Goal: Find specific page/section: Find specific page/section

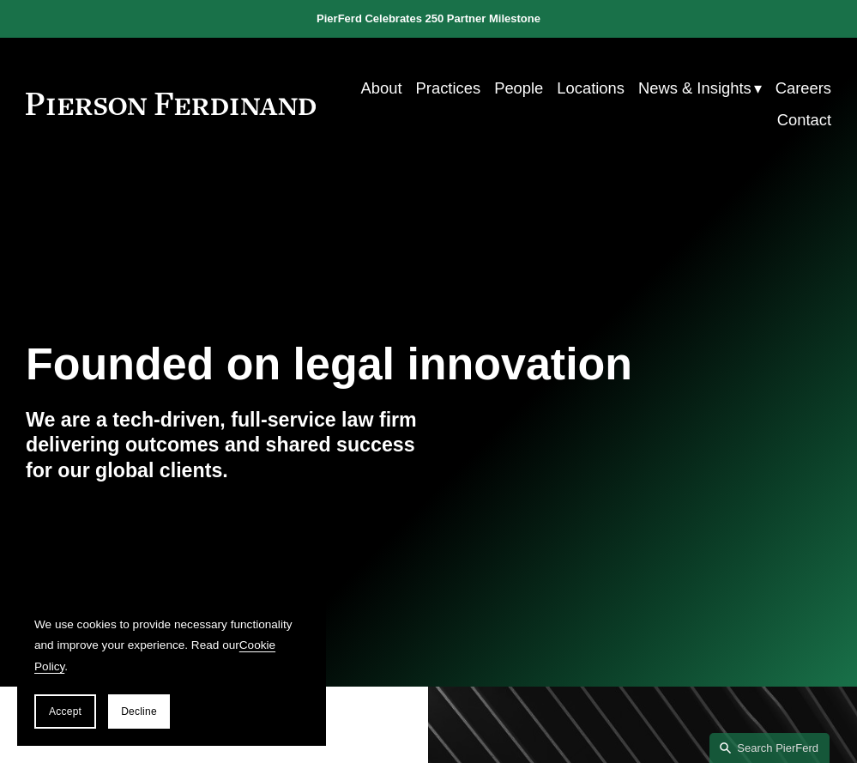
click at [500, 90] on link "People" at bounding box center [518, 88] width 49 height 32
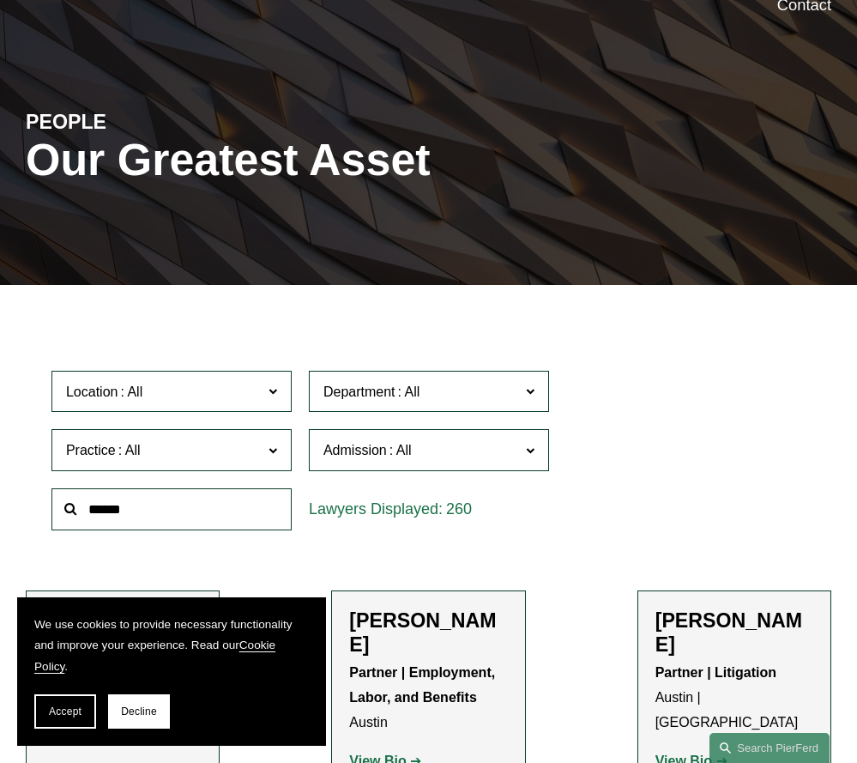
scroll to position [86, 0]
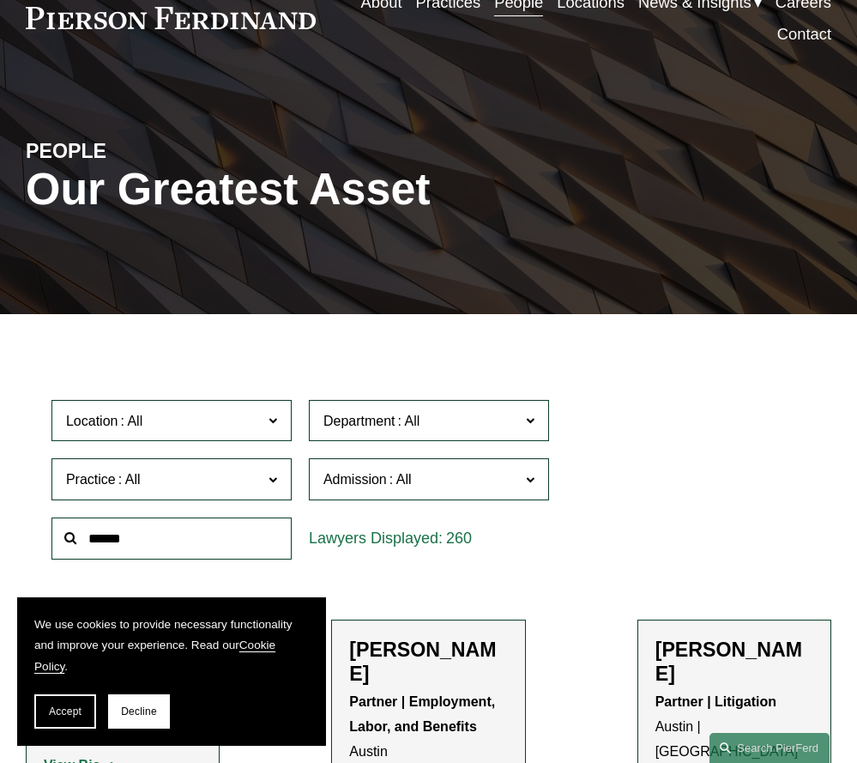
click at [171, 533] on input "text" at bounding box center [172, 539] width 240 height 42
type input "******"
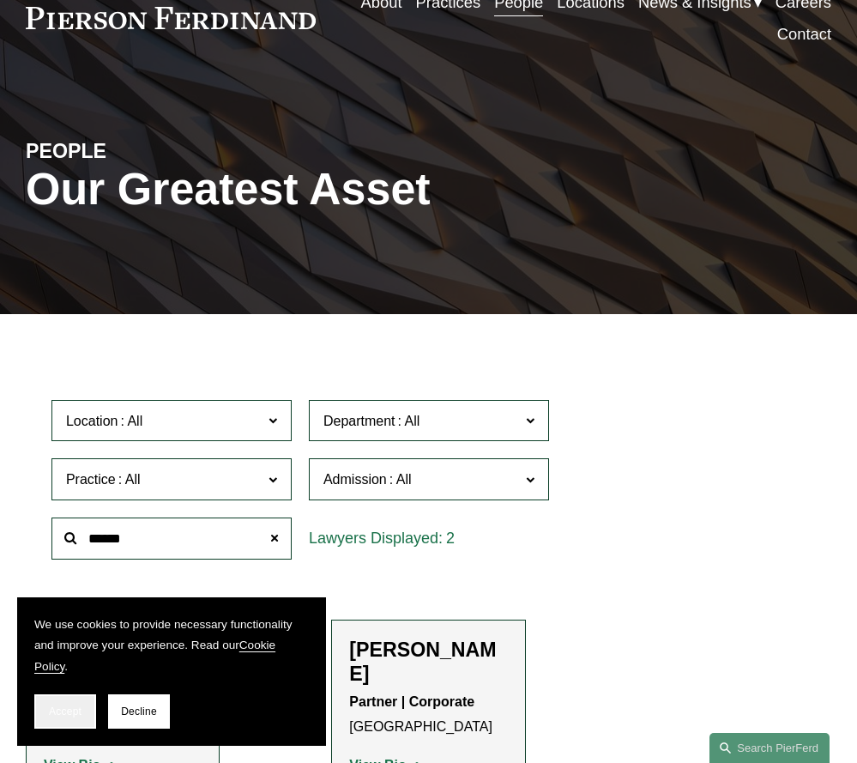
click at [49, 704] on button "Accept" at bounding box center [65, 711] width 62 height 34
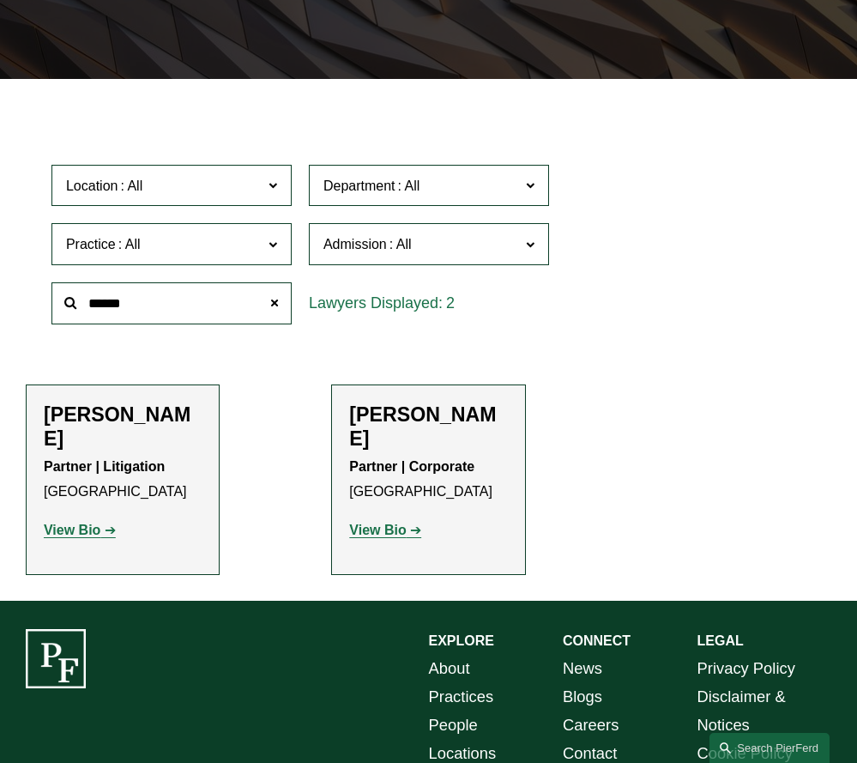
scroll to position [343, 0]
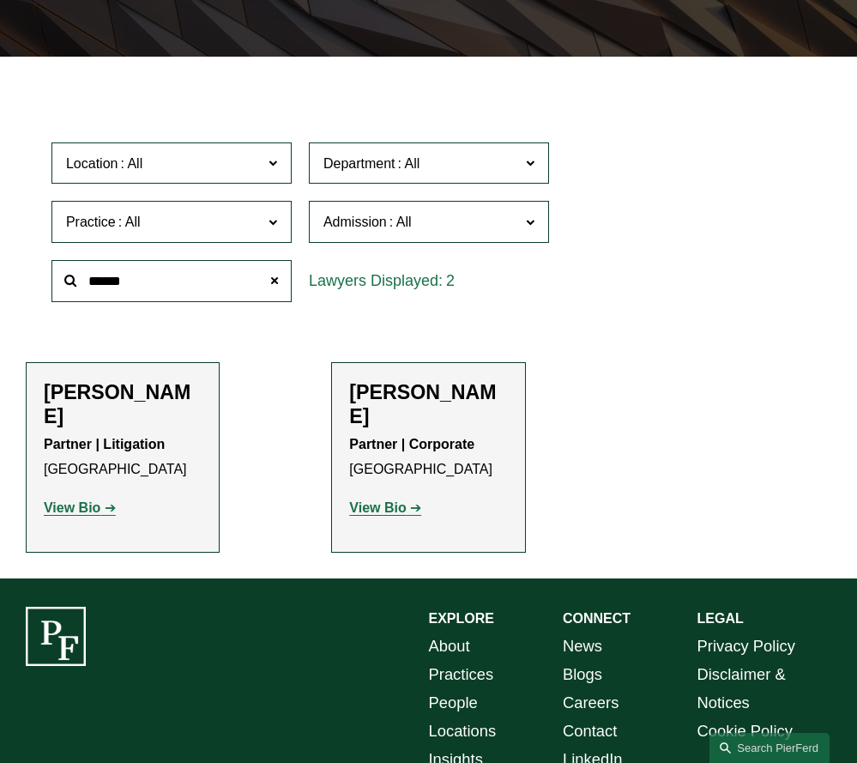
click at [70, 500] on strong "View Bio" at bounding box center [72, 507] width 57 height 15
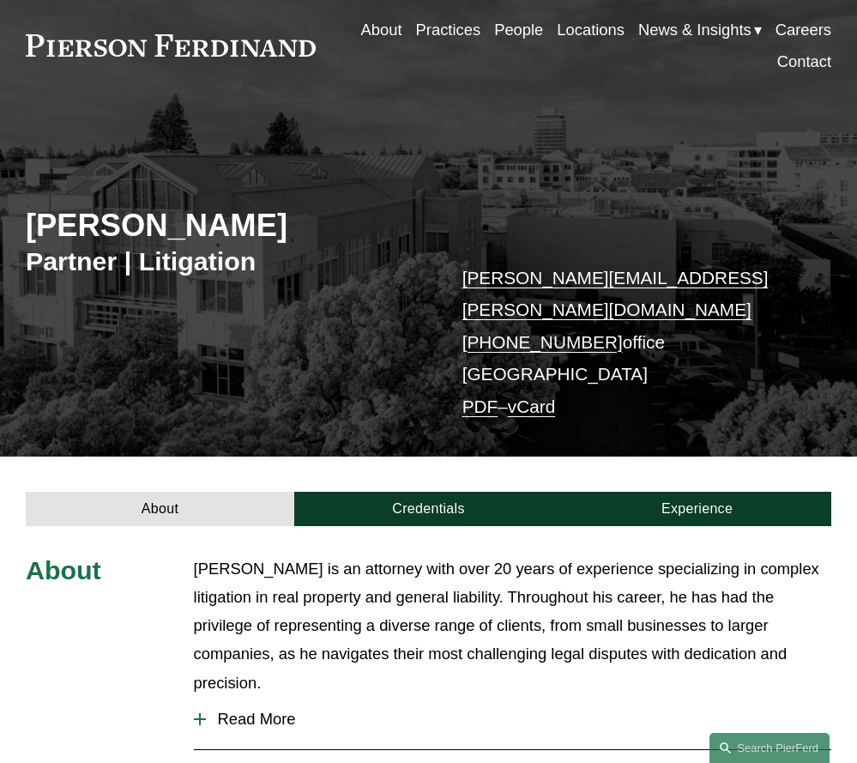
scroll to position [172, 0]
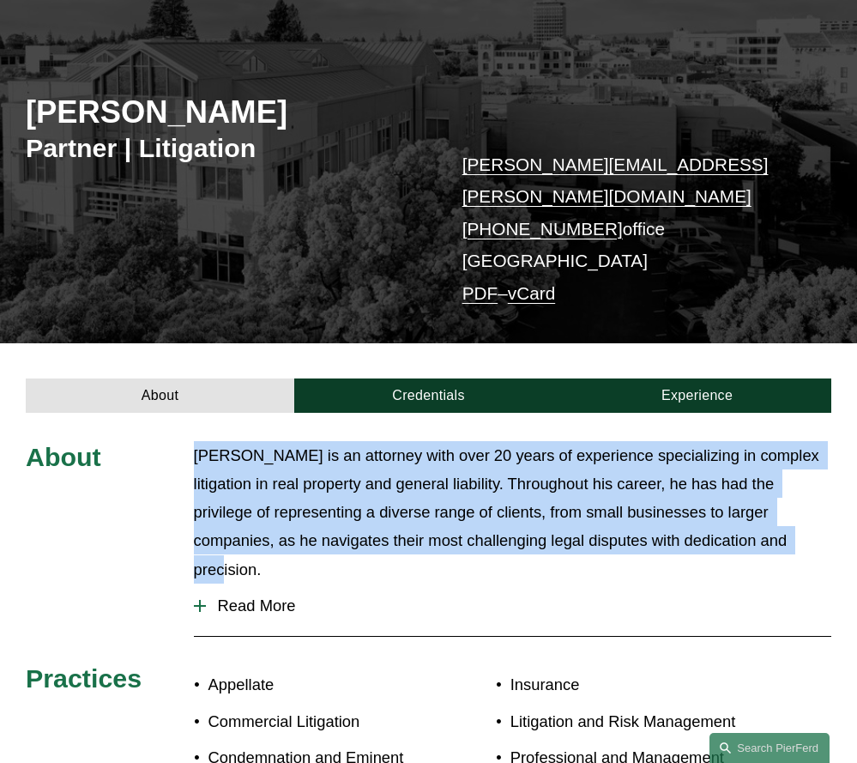
drag, startPoint x: 183, startPoint y: 428, endPoint x: 743, endPoint y: 502, distance: 565.3
click at [743, 502] on div "About Matthew is an attorney with over 20 years of experience specializing in c…" at bounding box center [428, 689] width 857 height 496
copy p "Matthew is an attorney with over 20 years of experience specializing in complex…"
